Goal: Check status: Check status

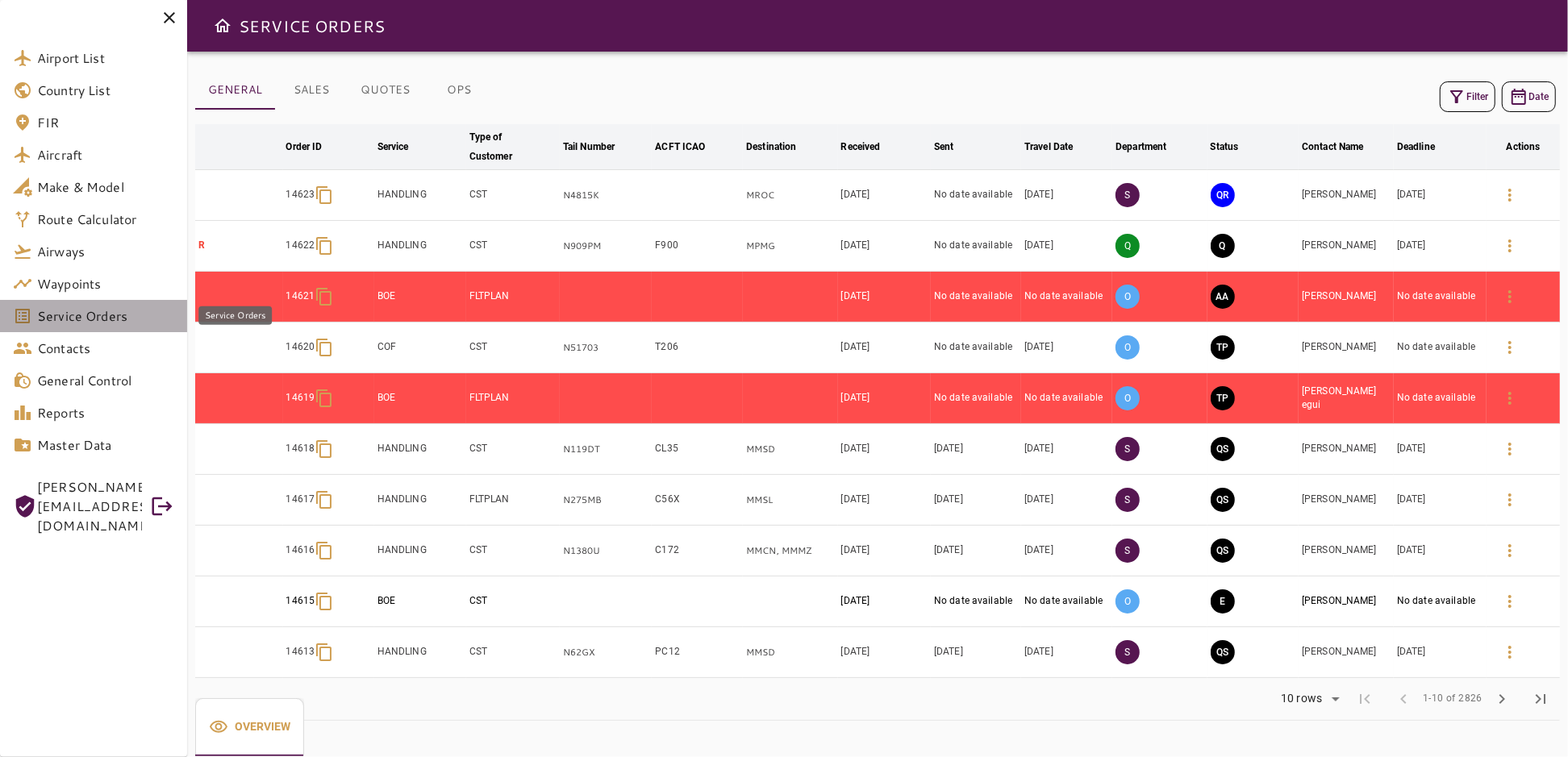
click at [108, 322] on span "Service Orders" at bounding box center [105, 316] width 137 height 20
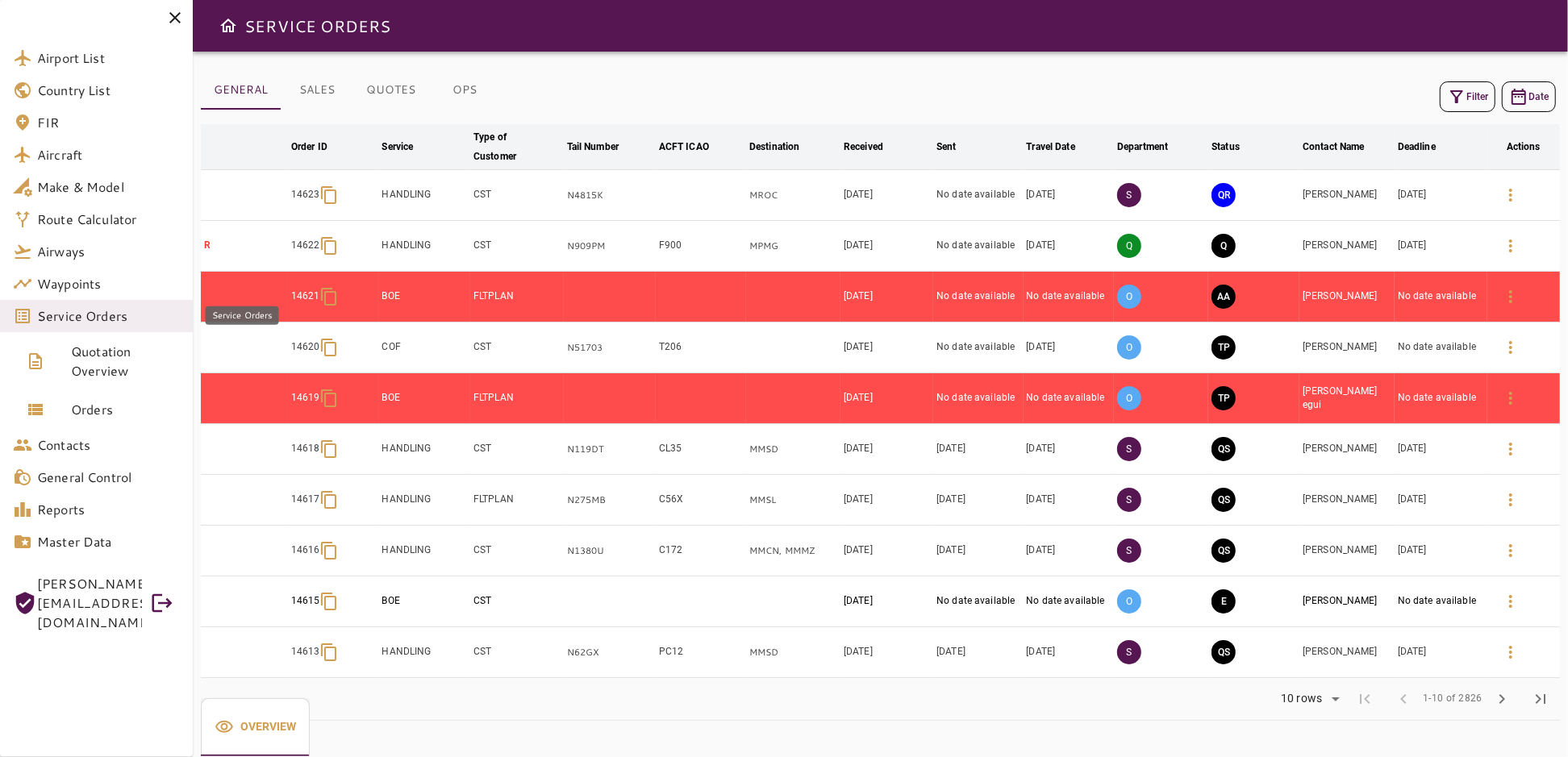
click at [133, 313] on span "Service Orders" at bounding box center [108, 316] width 142 height 20
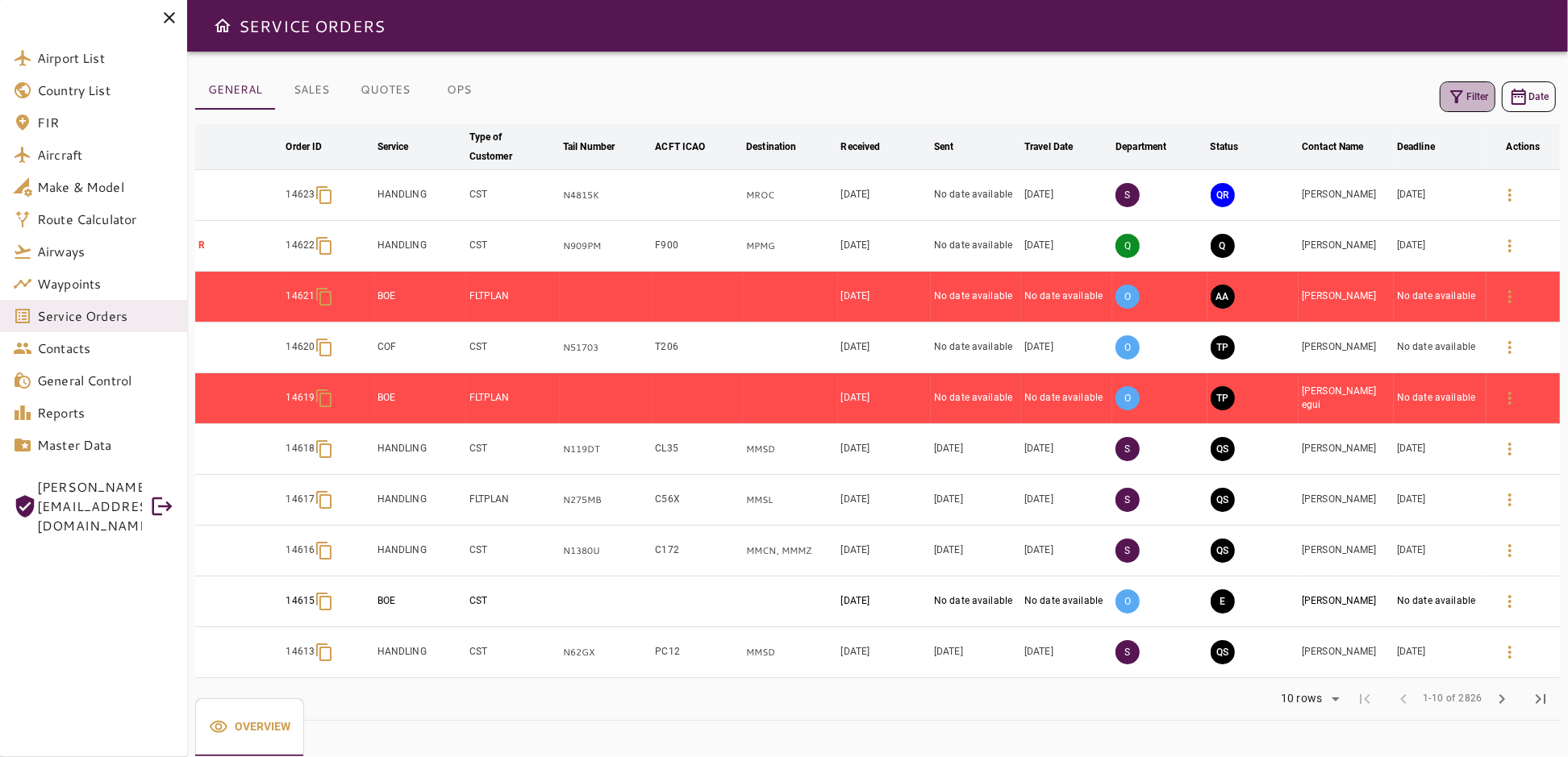
click at [1466, 92] on icon "button" at bounding box center [1457, 97] width 20 height 20
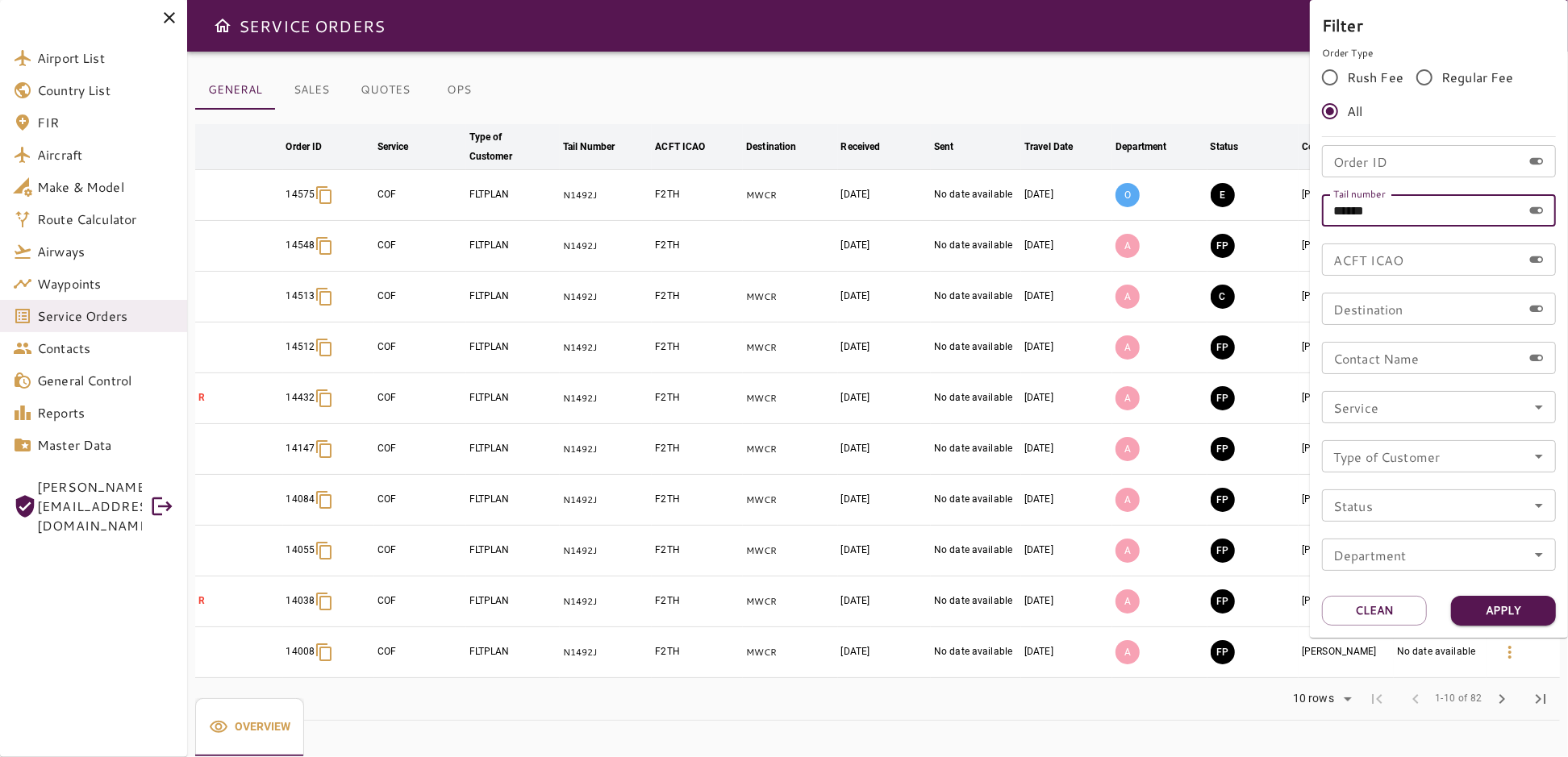
drag, startPoint x: 1337, startPoint y: 223, endPoint x: 1274, endPoint y: 228, distance: 63.2
click at [1274, 228] on div "Filter Order Type Rush Fee Regular Fee All Order ID Order ID Tail number ******…" at bounding box center [784, 378] width 1568 height 757
click at [1371, 155] on div "Order ID Order ID" at bounding box center [1439, 160] width 234 height 32
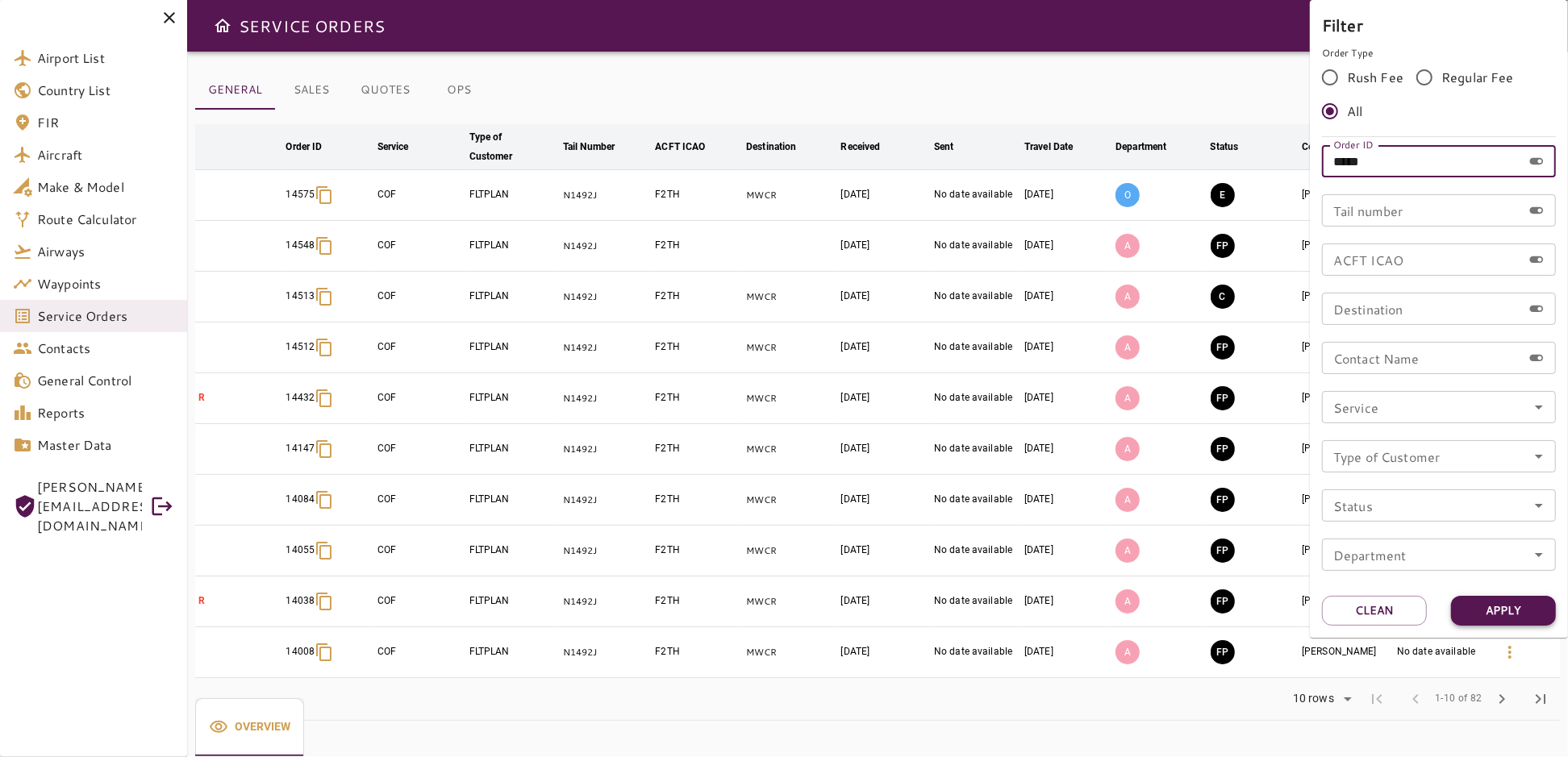
type input "*****"
click at [1454, 609] on button "Apply" at bounding box center [1503, 611] width 105 height 29
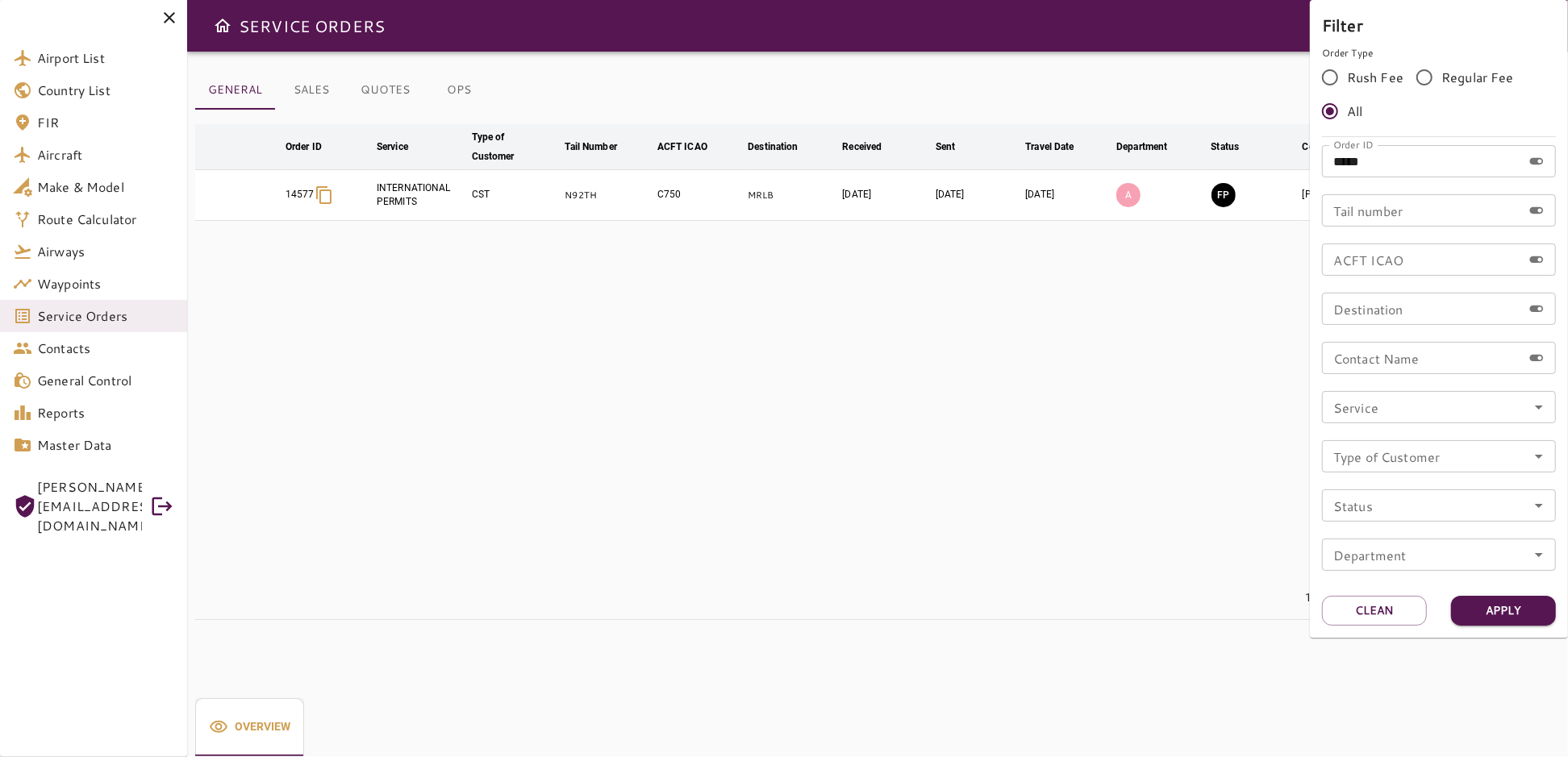
click at [916, 525] on div at bounding box center [784, 378] width 1568 height 757
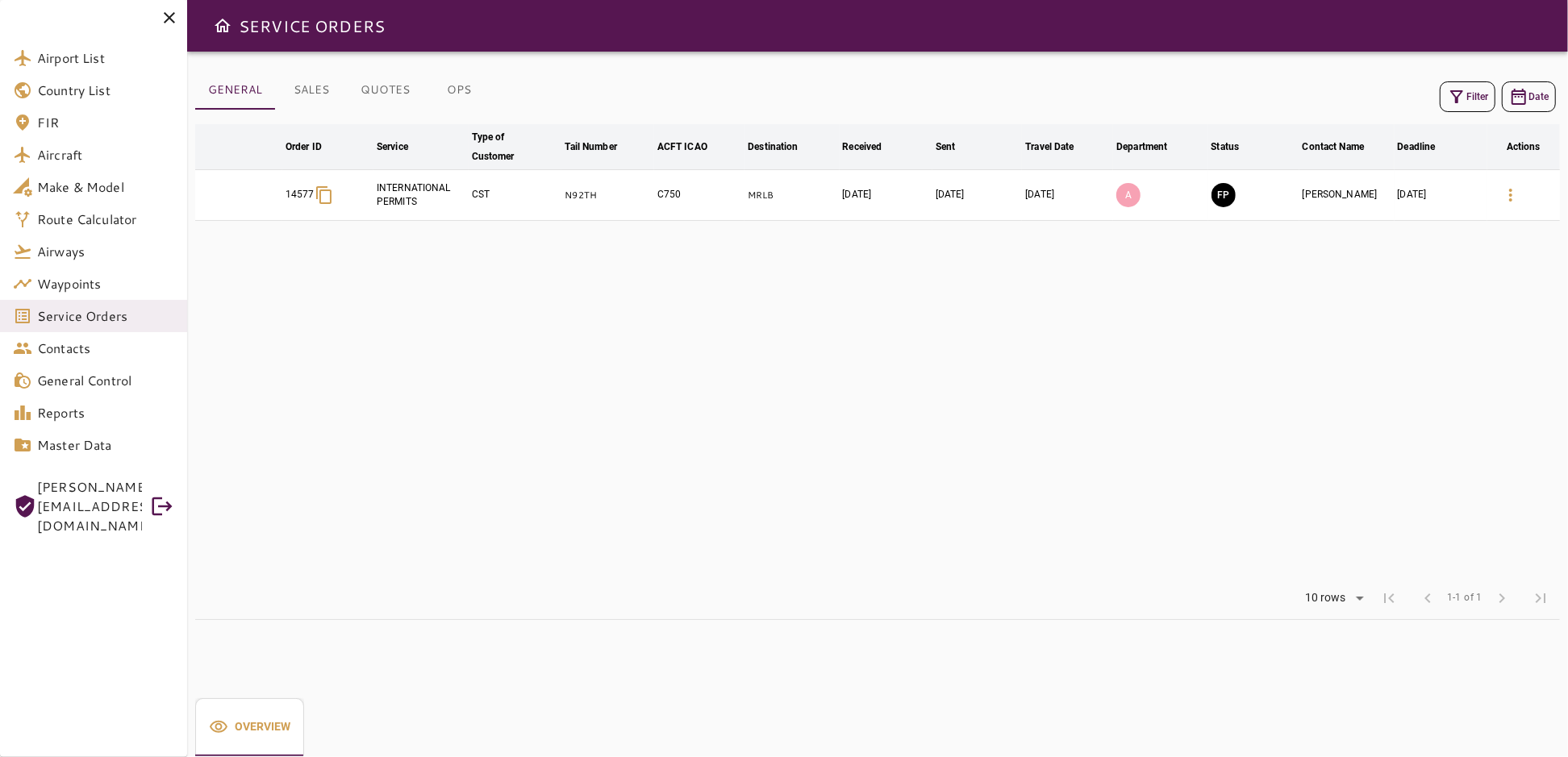
click at [1510, 194] on icon "button" at bounding box center [1511, 195] width 3 height 13
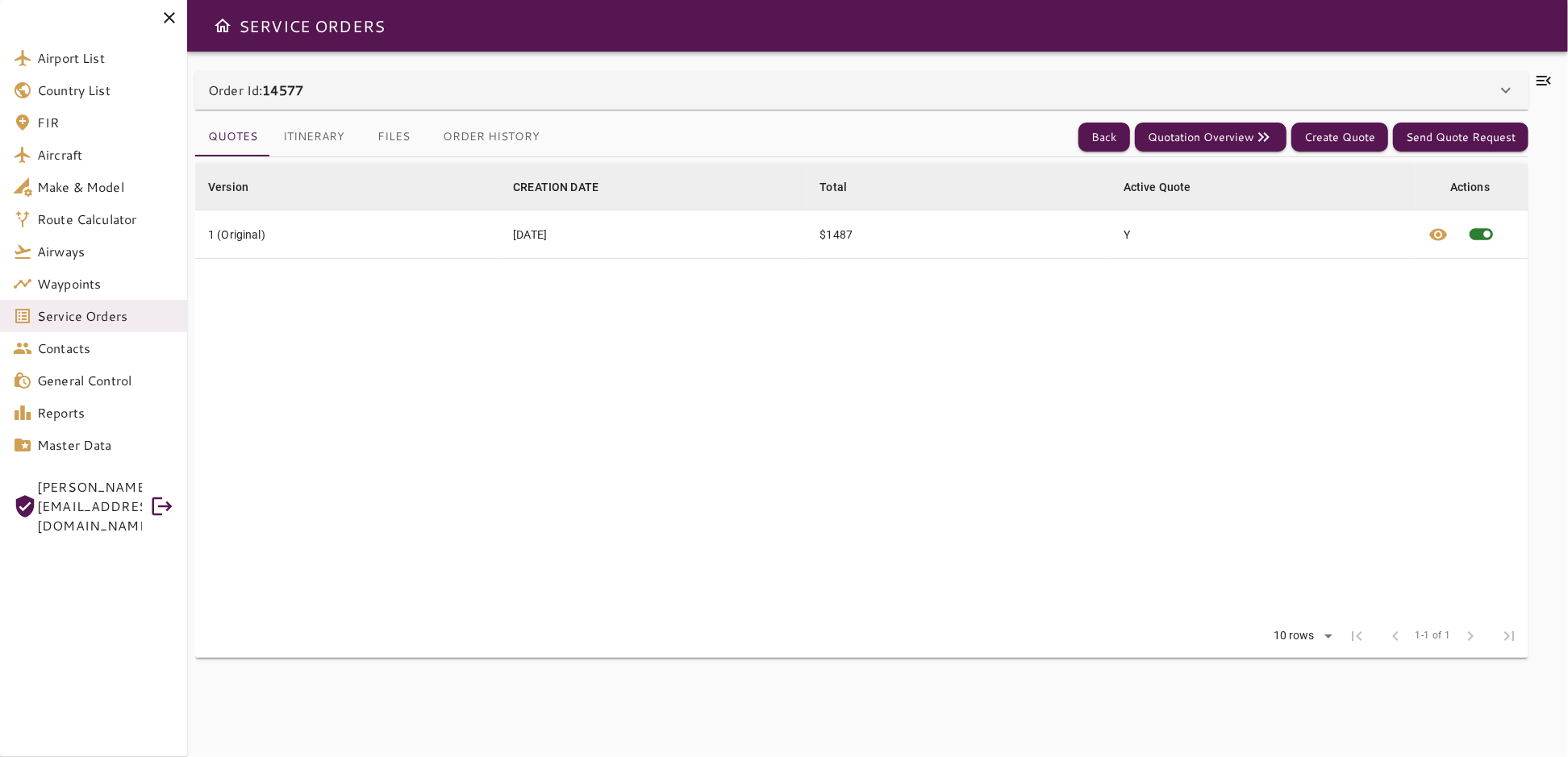
click at [1545, 82] on icon at bounding box center [1544, 81] width 20 height 20
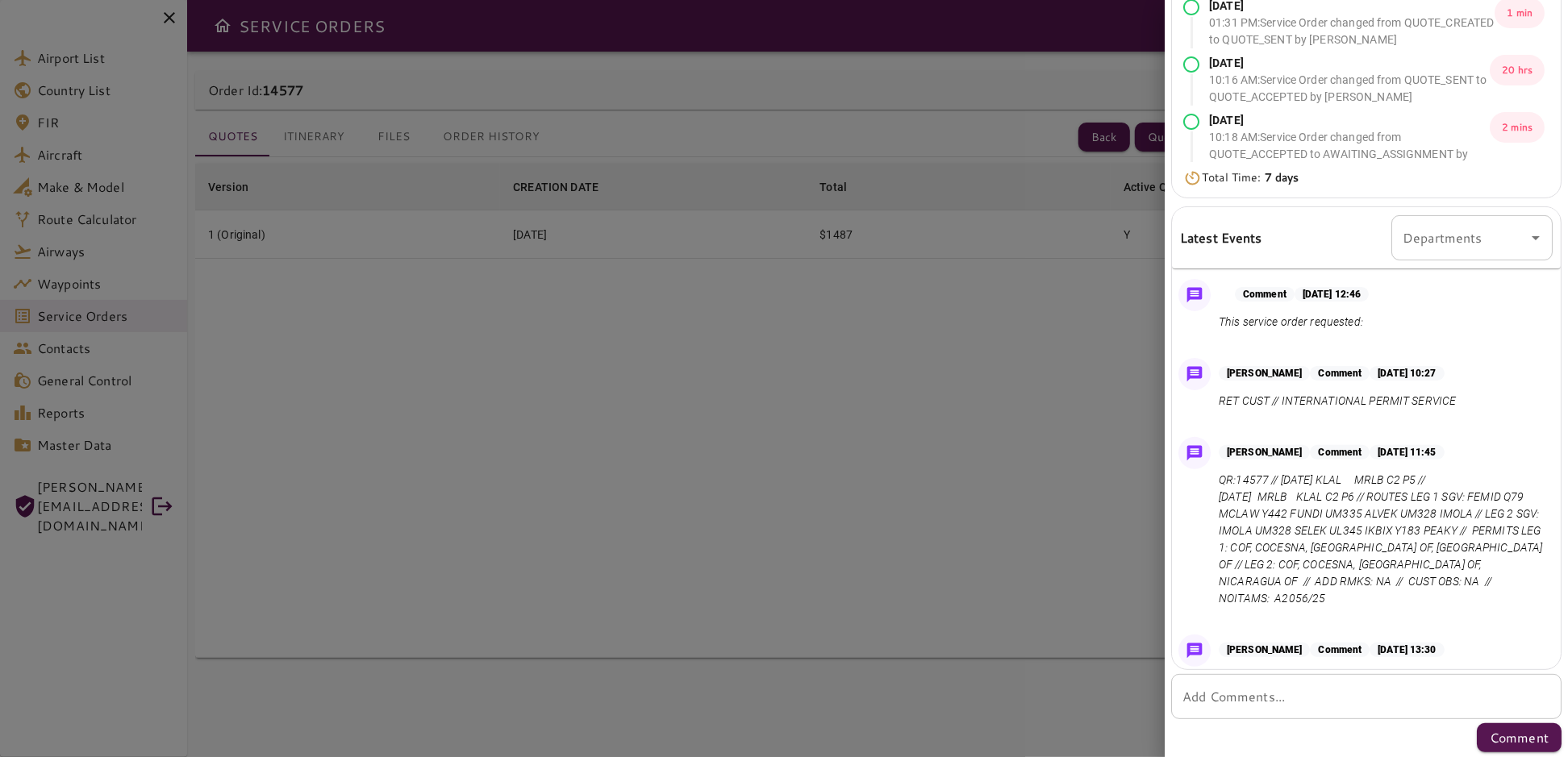
click at [949, 420] on div at bounding box center [784, 378] width 1568 height 757
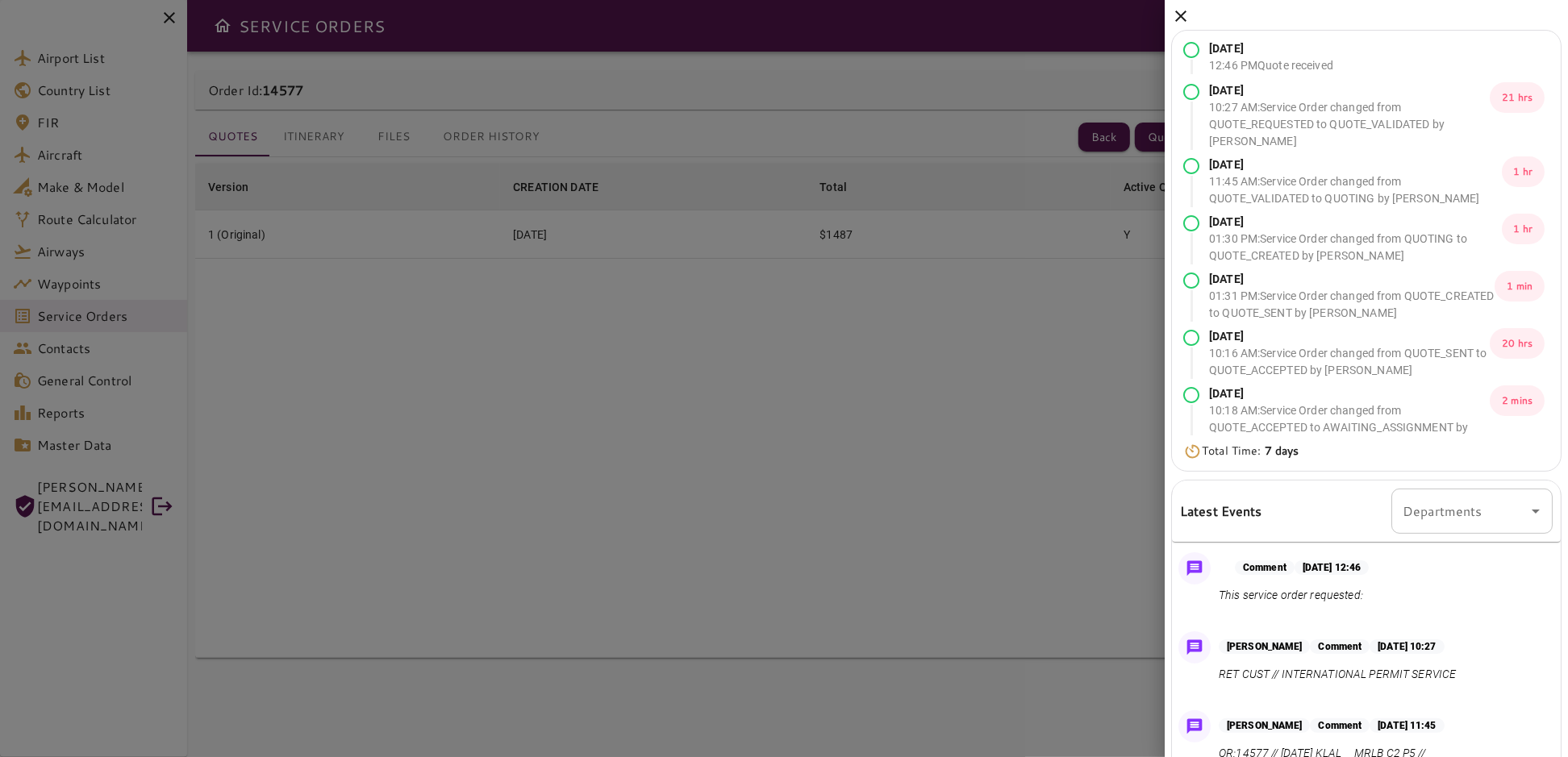
click at [1185, 13] on icon at bounding box center [1181, 16] width 20 height 20
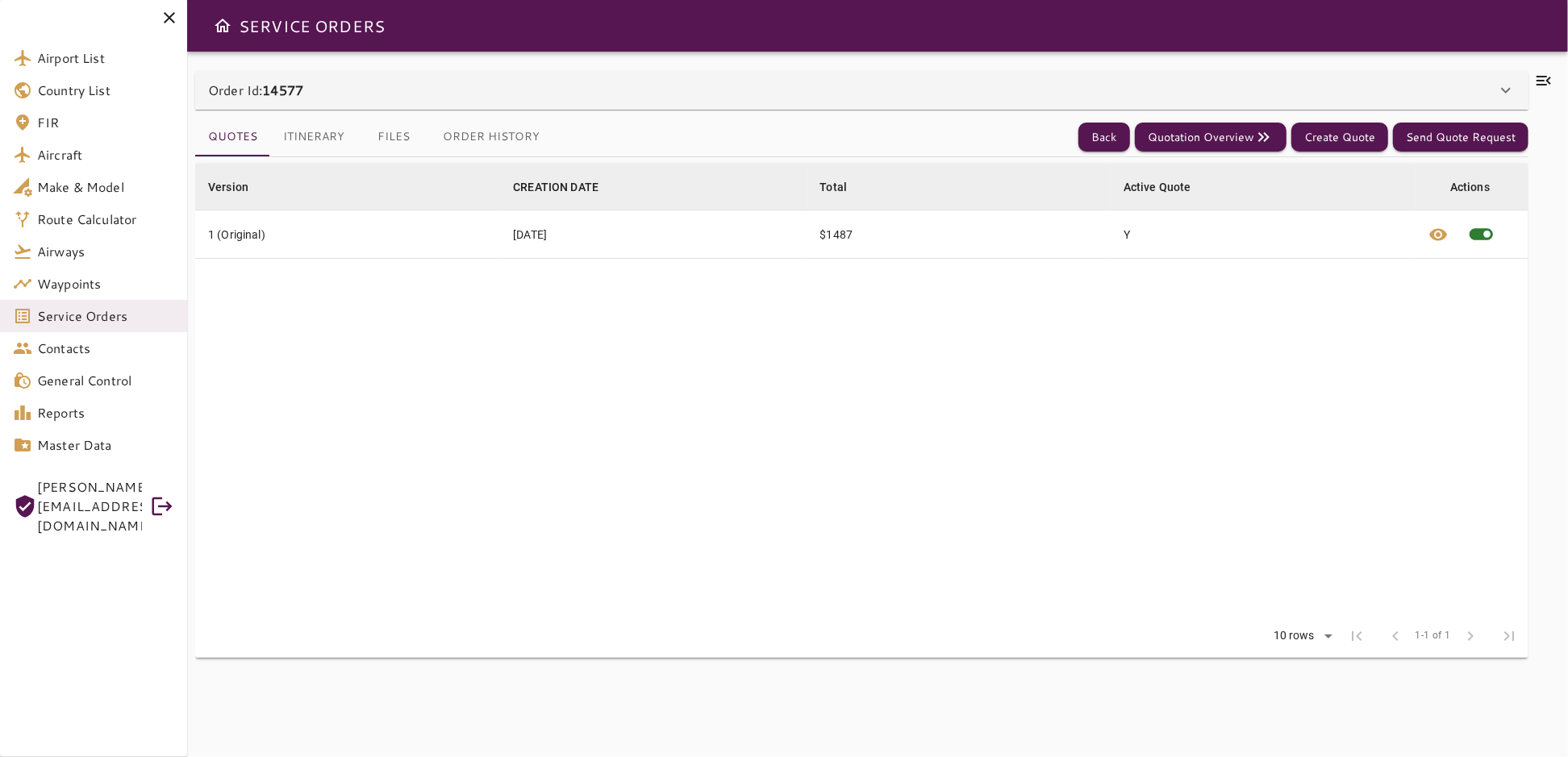
click at [169, 14] on icon at bounding box center [169, 18] width 20 height 20
